Goal: Information Seeking & Learning: Check status

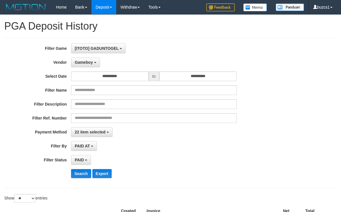
select select "**********"
select select "*********"
select select "*"
select select "**"
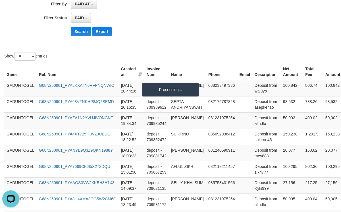
scroll to position [5, 0]
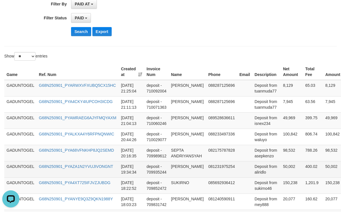
click at [164, 166] on td "deposit - 709935244" at bounding box center [156, 169] width 24 height 16
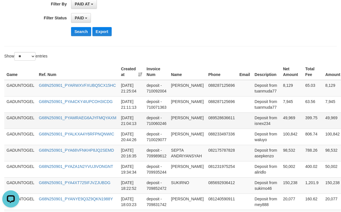
click at [256, 124] on td "Deposit from isnex234" at bounding box center [266, 120] width 28 height 16
click at [290, 151] on td "98,532" at bounding box center [291, 153] width 22 height 16
copy td "98,532"
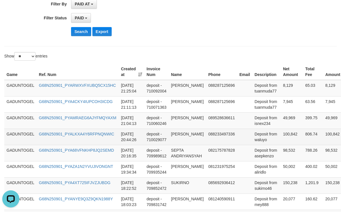
click at [291, 141] on td "100,842" at bounding box center [291, 136] width 22 height 16
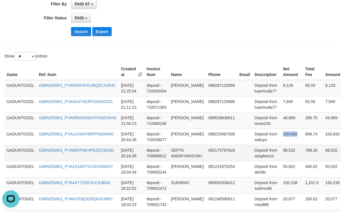
copy td "100,842"
click at [284, 116] on td "49,969" at bounding box center [291, 120] width 22 height 16
copy td "49,969"
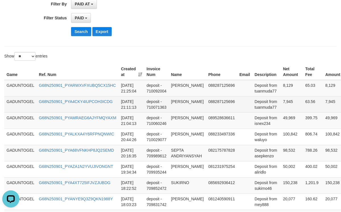
click at [284, 100] on td "7,945" at bounding box center [291, 104] width 22 height 16
copy td "7,945"
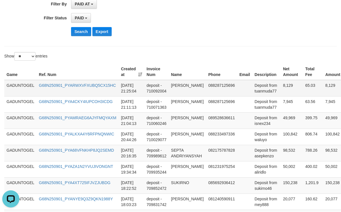
click at [284, 85] on td "8,129" at bounding box center [291, 88] width 22 height 16
copy td "8,129"
click at [173, 152] on td "SEPTA ANDRIYANSYAH" at bounding box center [187, 153] width 37 height 16
copy td "SEPTA ANDRIYANSYAH"
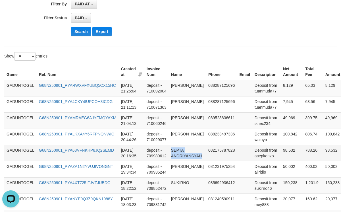
drag, startPoint x: 173, startPoint y: 152, endPoint x: 184, endPoint y: 160, distance: 14.4
click at [184, 160] on td "SEPTA ANDRIYANSYAH" at bounding box center [187, 153] width 37 height 16
click at [262, 155] on td "Deposit from asepkenzo" at bounding box center [266, 153] width 28 height 16
copy td "asepkenzo"
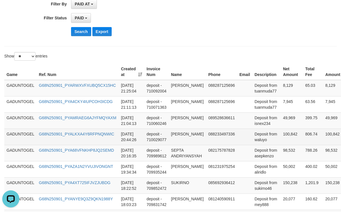
click at [180, 135] on td "JOKO RUBIYANTO" at bounding box center [187, 136] width 37 height 16
copy td "JOKO RUBIYANTO"
drag, startPoint x: 180, startPoint y: 135, endPoint x: 192, endPoint y: 141, distance: 13.6
click at [192, 141] on td "JOKO RUBIYANTO" at bounding box center [187, 136] width 37 height 16
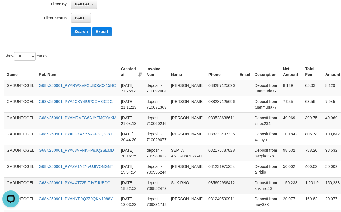
click at [260, 187] on td "Deposit from sukirno46" at bounding box center [266, 185] width 28 height 16
click at [84, 36] on button "Search" at bounding box center [81, 31] width 20 height 9
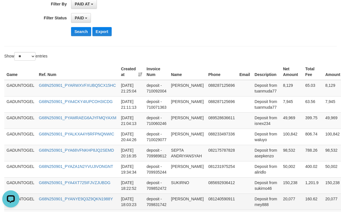
click at [230, 206] on td "081240590911" at bounding box center [221, 201] width 31 height 16
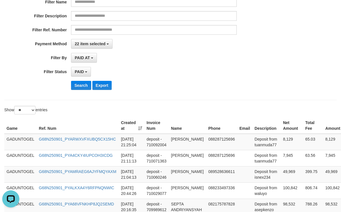
scroll to position [0, 0]
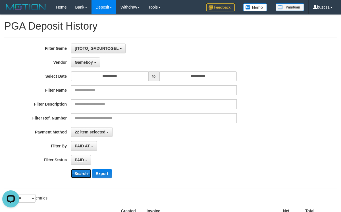
drag, startPoint x: 85, startPoint y: 178, endPoint x: 89, endPoint y: 174, distance: 5.8
click at [84, 177] on button "Search" at bounding box center [81, 173] width 20 height 9
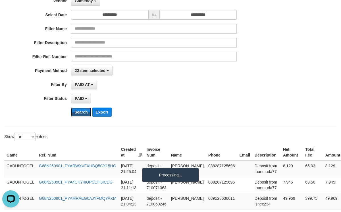
scroll to position [142, 0]
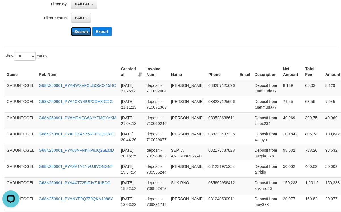
drag, startPoint x: 80, startPoint y: 30, endPoint x: 262, endPoint y: 31, distance: 181.7
click at [80, 31] on button "Search" at bounding box center [81, 31] width 20 height 9
click at [82, 36] on button "Search" at bounding box center [81, 31] width 20 height 9
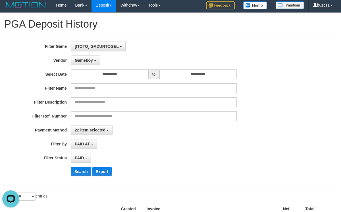
scroll to position [0, 0]
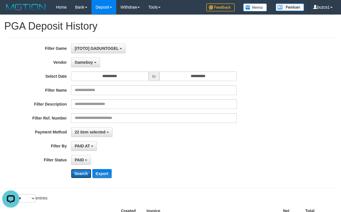
click at [77, 177] on button "Search" at bounding box center [81, 173] width 20 height 9
drag, startPoint x: 77, startPoint y: 175, endPoint x: 92, endPoint y: 161, distance: 20.9
click at [78, 175] on button "Search" at bounding box center [81, 173] width 20 height 9
click at [94, 62] on button "Gameboy" at bounding box center [85, 62] width 29 height 10
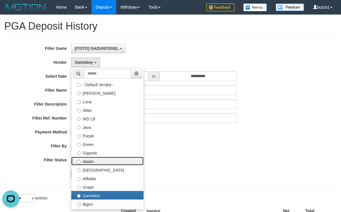
click at [116, 160] on label "Aladin" at bounding box center [107, 160] width 72 height 9
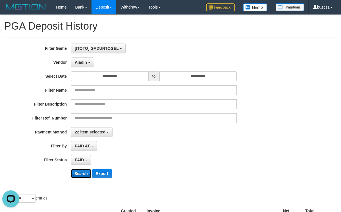
click at [80, 176] on button "Search" at bounding box center [81, 173] width 20 height 9
click at [89, 61] on button "Aladin" at bounding box center [82, 62] width 23 height 10
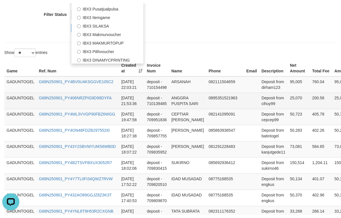
scroll to position [71, 0]
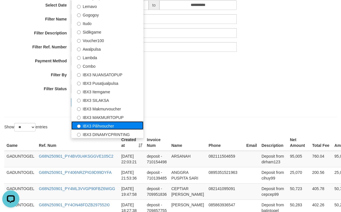
click at [111, 128] on label "IBX3 Pilihvoucher" at bounding box center [107, 125] width 72 height 9
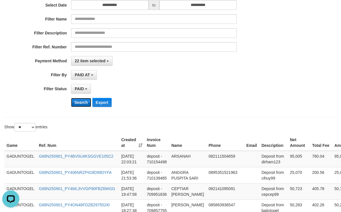
click at [85, 103] on button "Search" at bounding box center [81, 102] width 20 height 9
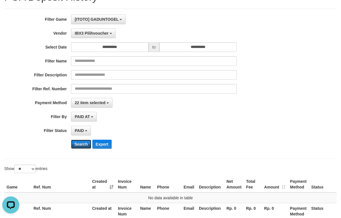
scroll to position [0, 0]
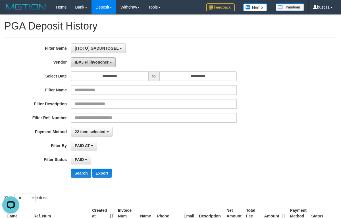
click at [114, 62] on button "IBX3 Pilihvoucher" at bounding box center [93, 62] width 45 height 10
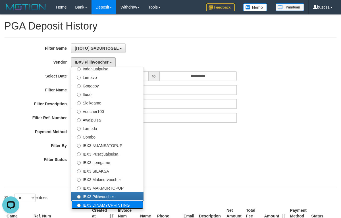
click at [126, 204] on label "IBX3 DINAMYCPRINTING" at bounding box center [107, 204] width 72 height 9
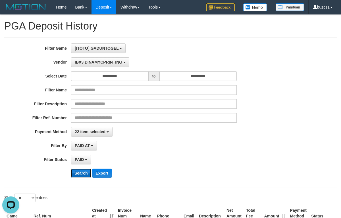
click at [83, 174] on button "Search" at bounding box center [81, 173] width 20 height 9
click at [120, 69] on div "**********" at bounding box center [142, 112] width 284 height 139
click at [120, 66] on button "IBX3 DINAMYCPRINTING" at bounding box center [100, 62] width 58 height 10
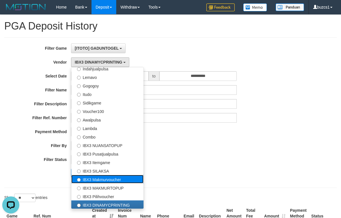
click at [114, 182] on label "IBX3 Makmurvoucher" at bounding box center [107, 179] width 72 height 9
select select "**********"
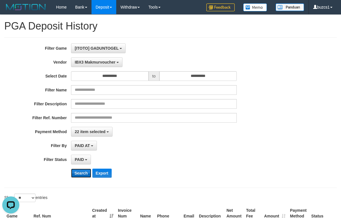
click at [86, 174] on button "Search" at bounding box center [81, 173] width 20 height 9
click at [117, 65] on button "IBX3 Makmurvoucher" at bounding box center [96, 62] width 51 height 10
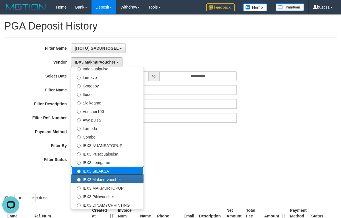
click at [112, 168] on label "IBX3 SILAKSA" at bounding box center [107, 170] width 72 height 9
select select "**********"
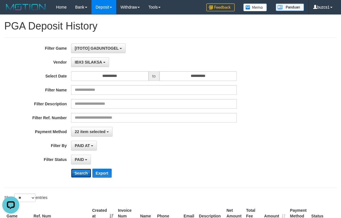
click at [85, 172] on button "Search" at bounding box center [81, 173] width 20 height 9
drag, startPoint x: 119, startPoint y: 47, endPoint x: 119, endPoint y: 50, distance: 3.4
click at [119, 47] on span "[ITOTO] GADUNTOGEL" at bounding box center [97, 48] width 44 height 5
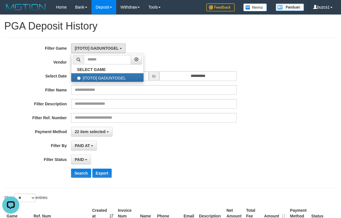
drag, startPoint x: 152, startPoint y: 132, endPoint x: 118, endPoint y: 73, distance: 68.4
click at [153, 126] on div "**********" at bounding box center [142, 112] width 284 height 139
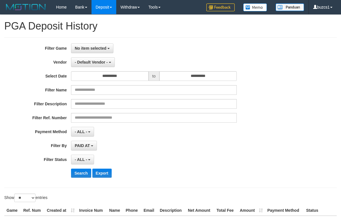
select select
select select "**"
click at [113, 46] on button "No item selected" at bounding box center [92, 48] width 42 height 10
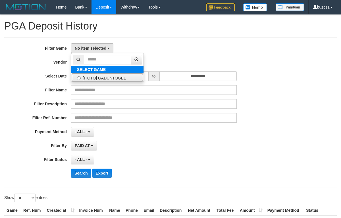
drag, startPoint x: 117, startPoint y: 78, endPoint x: 116, endPoint y: 73, distance: 5.7
click at [117, 78] on label "[ITOTO] GADUNTOGEL" at bounding box center [107, 77] width 72 height 9
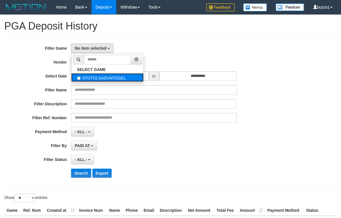
click at [114, 77] on label "[ITOTO] GADUNTOGEL" at bounding box center [107, 77] width 72 height 9
select select "****"
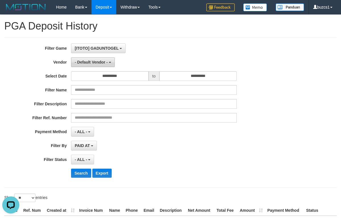
click at [106, 66] on button "- Default Vendor -" at bounding box center [93, 62] width 44 height 10
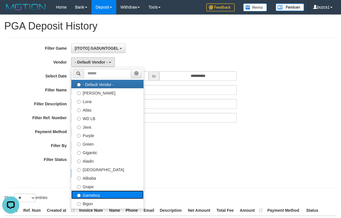
click at [111, 196] on label "Gameboy" at bounding box center [107, 194] width 72 height 9
select select "**********"
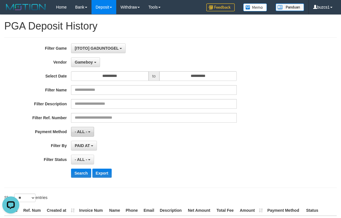
click at [89, 130] on button "- ALL -" at bounding box center [82, 132] width 23 height 10
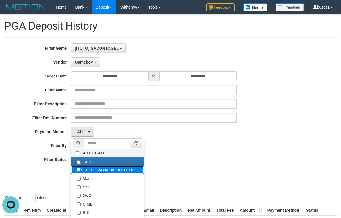
click at [116, 172] on b "SELECT PAYMENT METHOD" at bounding box center [108, 170] width 54 height 5
select select "*********"
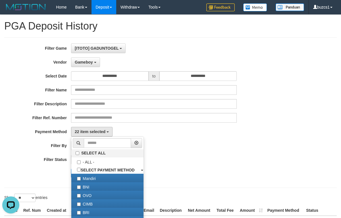
click at [199, 164] on div "- ALL - SELECT ALL - ALL - SELECT STATUS PENDING/UNPAID PAID CANCELED EXPIRED" at bounding box center [154, 160] width 166 height 10
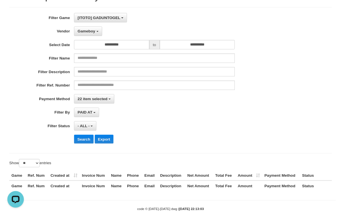
scroll to position [45, 0]
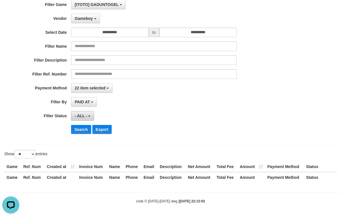
click at [85, 117] on span "- ALL -" at bounding box center [81, 116] width 12 height 5
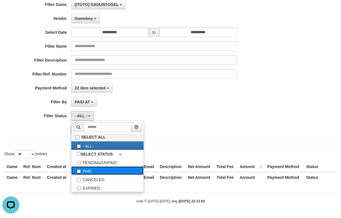
drag, startPoint x: 101, startPoint y: 171, endPoint x: 108, endPoint y: 174, distance: 6.7
click at [104, 174] on label "PAID" at bounding box center [107, 170] width 72 height 9
select select "*"
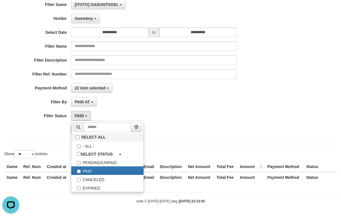
drag, startPoint x: 227, startPoint y: 139, endPoint x: 198, endPoint y: 139, distance: 28.7
click at [226, 139] on div "**********" at bounding box center [170, 69] width 332 height 150
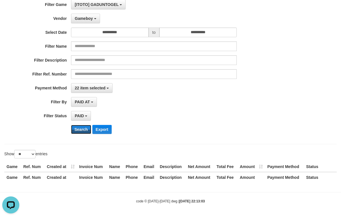
drag, startPoint x: 71, startPoint y: 127, endPoint x: 115, endPoint y: 129, distance: 44.3
click at [72, 128] on button "Search" at bounding box center [81, 129] width 20 height 9
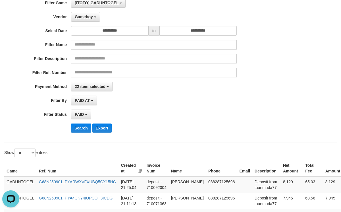
click at [287, 128] on div "**********" at bounding box center [170, 67] width 341 height 139
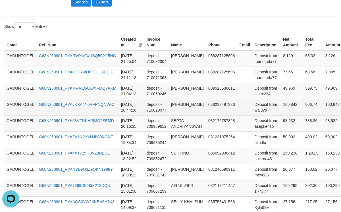
click at [255, 112] on td "Deposit from waluyo" at bounding box center [266, 107] width 28 height 16
copy td "waluyo"
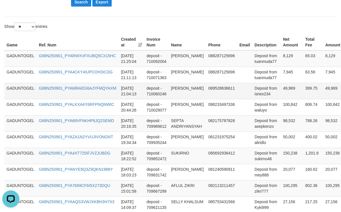
click at [176, 91] on td "DIMAS RAMDHANI" at bounding box center [187, 91] width 37 height 16
copy td "DIMAS RAMDHANI"
drag, startPoint x: 176, startPoint y: 91, endPoint x: 9, endPoint y: 176, distance: 187.4
click at [182, 95] on td "DIMAS RAMDHANI" at bounding box center [187, 91] width 37 height 16
click at [260, 98] on td "Deposit from isnex234" at bounding box center [266, 91] width 28 height 16
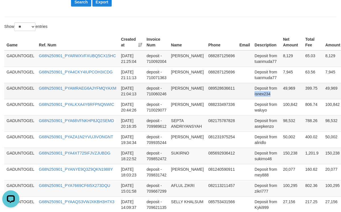
click at [260, 98] on td "Deposit from isnex234" at bounding box center [266, 91] width 28 height 16
copy td "isnex234"
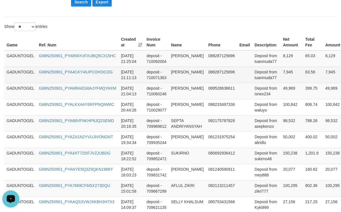
click at [175, 74] on td "DODI HENDRA" at bounding box center [187, 74] width 37 height 16
copy td "DODI HENDRA"
drag, startPoint x: 175, startPoint y: 74, endPoint x: 197, endPoint y: 74, distance: 22.4
click at [197, 74] on td "DODI HENDRA" at bounding box center [187, 74] width 37 height 16
click at [267, 81] on td "Deposit from tuanmuda77" at bounding box center [266, 74] width 28 height 16
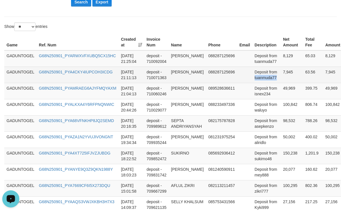
click at [267, 81] on td "Deposit from tuanmuda77" at bounding box center [266, 74] width 28 height 16
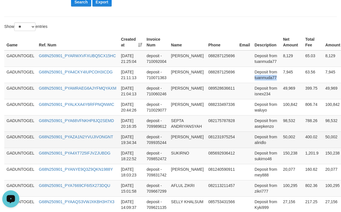
copy td "tuanmuda77"
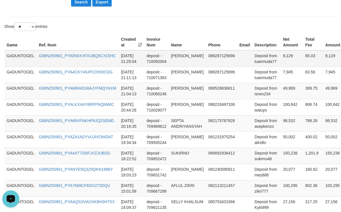
click at [172, 57] on td "DODI HENDRA" at bounding box center [187, 58] width 37 height 16
copy td "DODI HENDRA"
drag, startPoint x: 172, startPoint y: 57, endPoint x: 190, endPoint y: 57, distance: 18.2
click at [190, 57] on td "DODI HENDRA" at bounding box center [187, 58] width 37 height 16
click at [267, 62] on td "Deposit from tuanmuda77" at bounding box center [266, 58] width 28 height 16
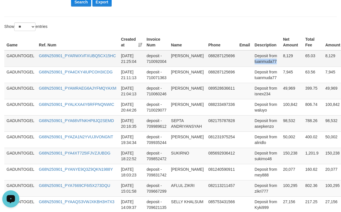
click at [267, 62] on td "Deposit from tuanmuda77" at bounding box center [266, 58] width 28 height 16
copy td "tuanmuda77"
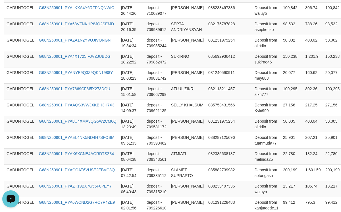
scroll to position [367, 0]
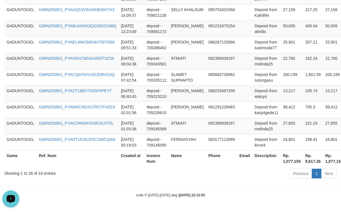
click at [181, 197] on div "code © 2012-2018 dwg | 2025/09/01 22:13:03" at bounding box center [170, 195] width 341 height 6
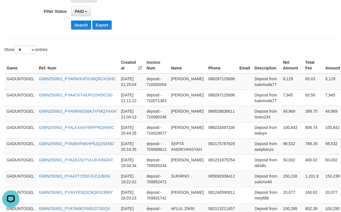
scroll to position [83, 0]
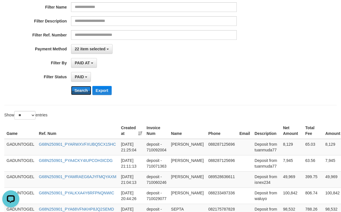
drag, startPoint x: 88, startPoint y: 90, endPoint x: 157, endPoint y: 90, distance: 69.0
click at [88, 90] on button "Search" at bounding box center [81, 90] width 20 height 9
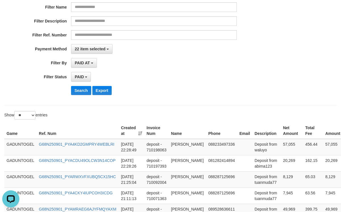
click at [154, 101] on div "**********" at bounding box center [170, 30] width 332 height 150
click at [218, 77] on div "PAID SELECT ALL - ALL - SELECT STATUS PENDING/UNPAID PAID CANCELED EXPIRED" at bounding box center [154, 77] width 166 height 10
click at [220, 75] on div "PAID SELECT ALL - ALL - SELECT STATUS PENDING/UNPAID PAID CANCELED EXPIRED" at bounding box center [154, 77] width 166 height 10
click at [233, 90] on div "Search Export" at bounding box center [177, 90] width 213 height 9
drag, startPoint x: 240, startPoint y: 97, endPoint x: 243, endPoint y: 96, distance: 2.9
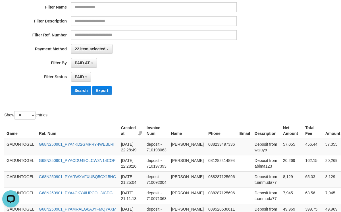
click at [241, 97] on div "**********" at bounding box center [142, 30] width 284 height 139
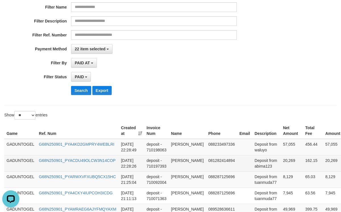
click at [287, 160] on td "20,269" at bounding box center [291, 163] width 22 height 16
copy td "20,269"
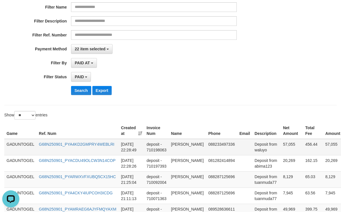
click at [287, 144] on td "57,055" at bounding box center [291, 147] width 22 height 16
copy td "57,055"
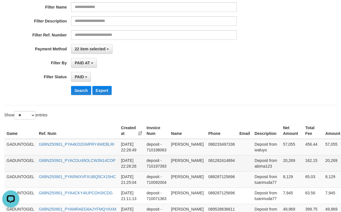
click at [176, 160] on td "ANDI HARYANTO" at bounding box center [187, 163] width 37 height 16
copy td "ANDI HARYANTO"
drag, startPoint x: 176, startPoint y: 160, endPoint x: 187, endPoint y: 168, distance: 13.9
click at [187, 168] on td "ANDI HARYANTO" at bounding box center [187, 163] width 37 height 16
click at [261, 166] on td "Deposit from abima123" at bounding box center [266, 163] width 28 height 16
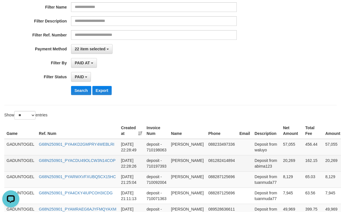
click at [260, 166] on td "Deposit from abima123" at bounding box center [266, 163] width 28 height 16
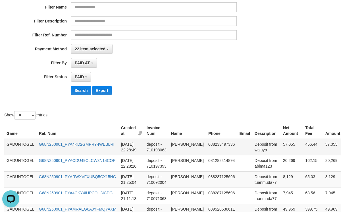
click at [174, 144] on td "JOKO RUBIYANTO" at bounding box center [187, 147] width 37 height 16
drag, startPoint x: 174, startPoint y: 144, endPoint x: 181, endPoint y: 152, distance: 10.6
click at [181, 152] on td "JOKO RUBIYANTO" at bounding box center [187, 147] width 37 height 16
click at [260, 148] on td "Deposit from waluyo" at bounding box center [266, 147] width 28 height 16
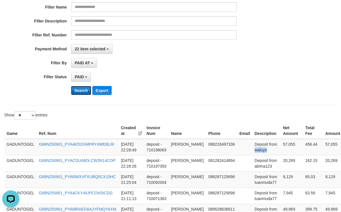
drag, startPoint x: 82, startPoint y: 95, endPoint x: 87, endPoint y: 92, distance: 6.4
click at [82, 95] on button "Search" at bounding box center [81, 90] width 20 height 9
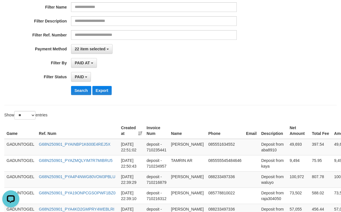
click at [228, 124] on th "Phone" at bounding box center [225, 130] width 38 height 16
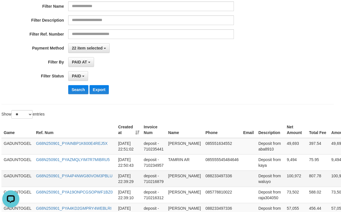
scroll to position [155, 3]
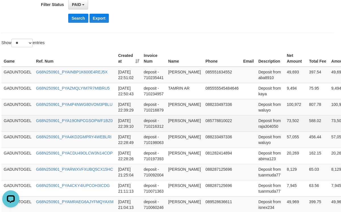
click at [286, 122] on td "73,502" at bounding box center [295, 123] width 22 height 16
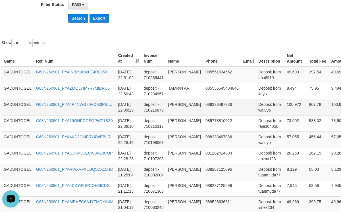
click at [291, 106] on td "100,972" at bounding box center [295, 107] width 22 height 16
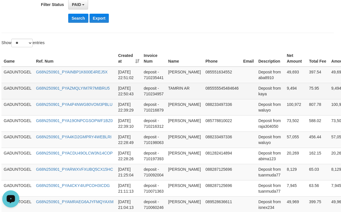
click at [293, 89] on td "9,494" at bounding box center [295, 91] width 22 height 16
click at [290, 89] on td "9,494" at bounding box center [295, 91] width 22 height 16
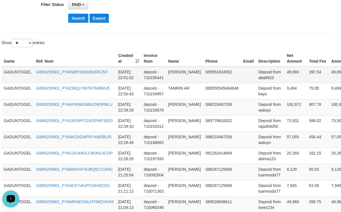
click at [289, 74] on td "49,693" at bounding box center [295, 74] width 22 height 16
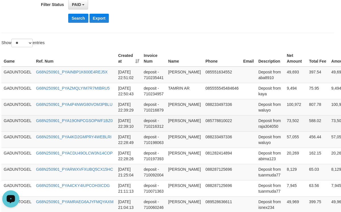
click at [180, 123] on td "ANGGARA SAPUTRA" at bounding box center [184, 123] width 37 height 16
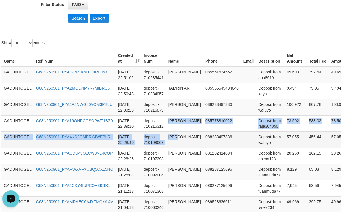
drag, startPoint x: 180, startPoint y: 123, endPoint x: 185, endPoint y: 133, distance: 11.4
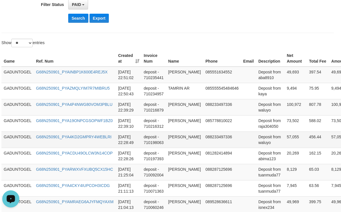
click at [212, 134] on td "088233497336" at bounding box center [222, 139] width 38 height 16
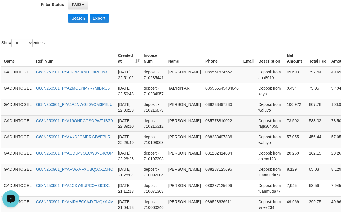
click at [174, 123] on td "ANGGARA SAPUTRA" at bounding box center [184, 123] width 37 height 16
drag, startPoint x: 174, startPoint y: 123, endPoint x: 177, endPoint y: 126, distance: 5.0
click at [177, 126] on td "ANGGARA SAPUTRA" at bounding box center [184, 123] width 37 height 16
click at [266, 128] on td "Deposit from raja304050" at bounding box center [270, 123] width 28 height 16
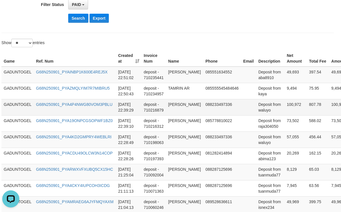
click at [174, 106] on td "JOKO RUBIYANTO" at bounding box center [184, 107] width 37 height 16
drag, startPoint x: 174, startPoint y: 106, endPoint x: 186, endPoint y: 112, distance: 13.1
click at [186, 112] on td "JOKO RUBIYANTO" at bounding box center [184, 107] width 37 height 16
click at [262, 112] on td "Deposit from waluyo" at bounding box center [270, 107] width 28 height 16
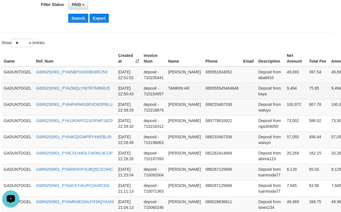
click at [179, 89] on td "TAMRIN AR" at bounding box center [184, 91] width 37 height 16
drag, startPoint x: 179, startPoint y: 89, endPoint x: 186, endPoint y: 91, distance: 7.3
click at [186, 91] on td "TAMRIN AR" at bounding box center [184, 91] width 37 height 16
click at [261, 95] on td "Deposit from kaya" at bounding box center [270, 91] width 28 height 16
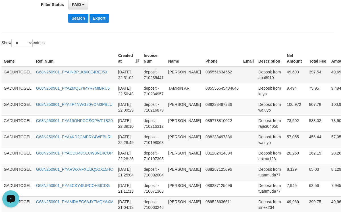
click at [179, 74] on td "AHMAD RIZKY FAUJI" at bounding box center [184, 74] width 37 height 16
drag, startPoint x: 179, startPoint y: 74, endPoint x: 186, endPoint y: 77, distance: 7.8
click at [186, 77] on td "AHMAD RIZKY FAUJI" at bounding box center [184, 74] width 37 height 16
click at [266, 79] on td "Deposit from aba8910" at bounding box center [270, 74] width 28 height 16
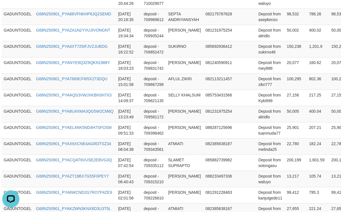
scroll to position [465, 3]
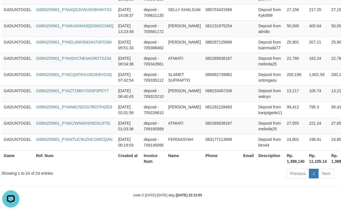
click at [297, 158] on th "Rp. 1,388,140" at bounding box center [295, 158] width 22 height 16
click at [164, 197] on div "code © 2012-2018 dwg | 2025/09/01 22:13:03" at bounding box center [167, 195] width 341 height 6
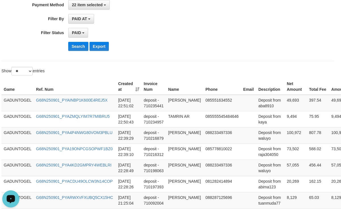
scroll to position [39, 3]
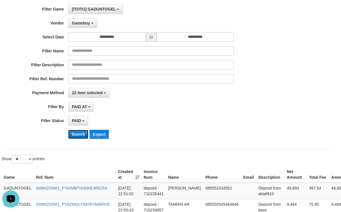
click at [78, 135] on button "Search" at bounding box center [78, 133] width 20 height 9
drag, startPoint x: 84, startPoint y: 137, endPoint x: 90, endPoint y: 134, distance: 6.6
click at [84, 137] on button "Search" at bounding box center [78, 133] width 20 height 9
click at [196, 129] on div "**********" at bounding box center [139, 73] width 284 height 139
click at [291, 187] on td "100,108" at bounding box center [295, 190] width 22 height 16
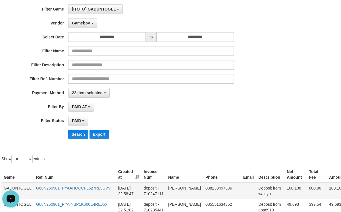
click at [291, 187] on td "100,108" at bounding box center [295, 190] width 22 height 16
click at [289, 191] on td "100,108" at bounding box center [295, 190] width 22 height 16
click at [173, 192] on td "JOKO RUBIYANTO" at bounding box center [184, 190] width 37 height 16
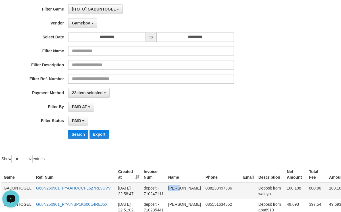
click at [175, 191] on td "JOKO RUBIYANTO" at bounding box center [184, 190] width 37 height 16
drag, startPoint x: 175, startPoint y: 191, endPoint x: 133, endPoint y: 217, distance: 49.2
click at [182, 199] on td "JOKO RUBIYANTO" at bounding box center [184, 190] width 37 height 16
click at [265, 195] on td "Deposit from waluyo" at bounding box center [270, 190] width 28 height 16
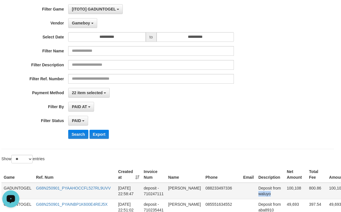
click at [265, 195] on td "Deposit from waluyo" at bounding box center [270, 190] width 28 height 16
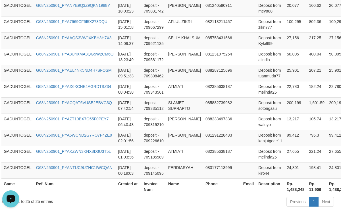
scroll to position [481, 3]
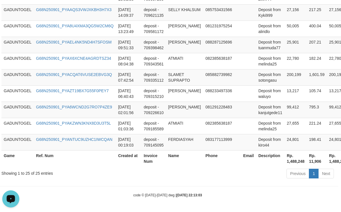
click at [290, 158] on th "Rp. 1,488,248" at bounding box center [295, 158] width 22 height 16
click at [211, 177] on div "Previous 1 Next" at bounding box center [238, 174] width 190 height 12
click at [204, 193] on div "code © 2012-2018 dwg | 2025/09/01 22:13:03" at bounding box center [167, 195] width 341 height 6
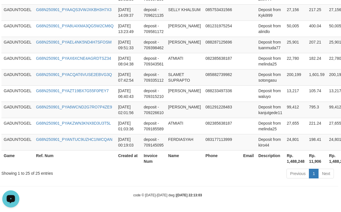
click at [102, 192] on div "code © 2012-2018 dwg | 2025/09/01 22:13:03" at bounding box center [167, 195] width 341 height 6
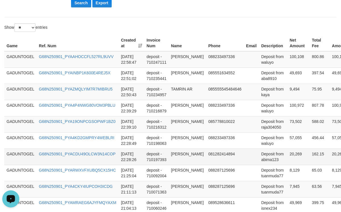
scroll to position [126, 0]
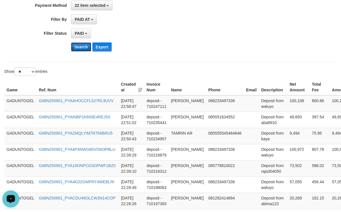
click at [79, 49] on button "Search" at bounding box center [81, 46] width 20 height 9
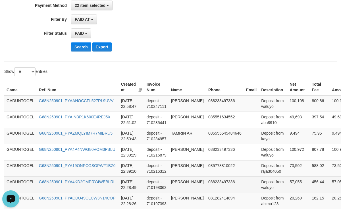
click at [175, 182] on td "JOKO RUBIYANTO" at bounding box center [187, 184] width 37 height 16
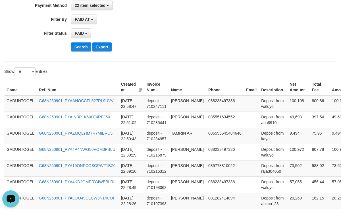
click at [72, 49] on button "Search" at bounding box center [81, 46] width 20 height 9
click at [83, 49] on button "Search" at bounding box center [81, 46] width 20 height 9
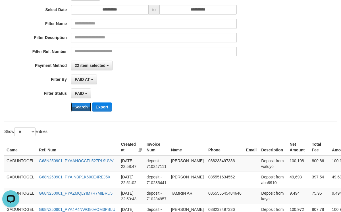
scroll to position [0, 0]
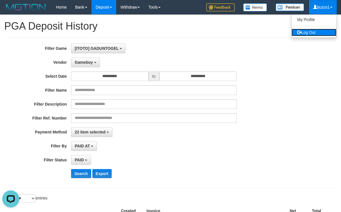
click at [324, 32] on link "Log Out" at bounding box center [313, 32] width 45 height 7
